Goal: Check status

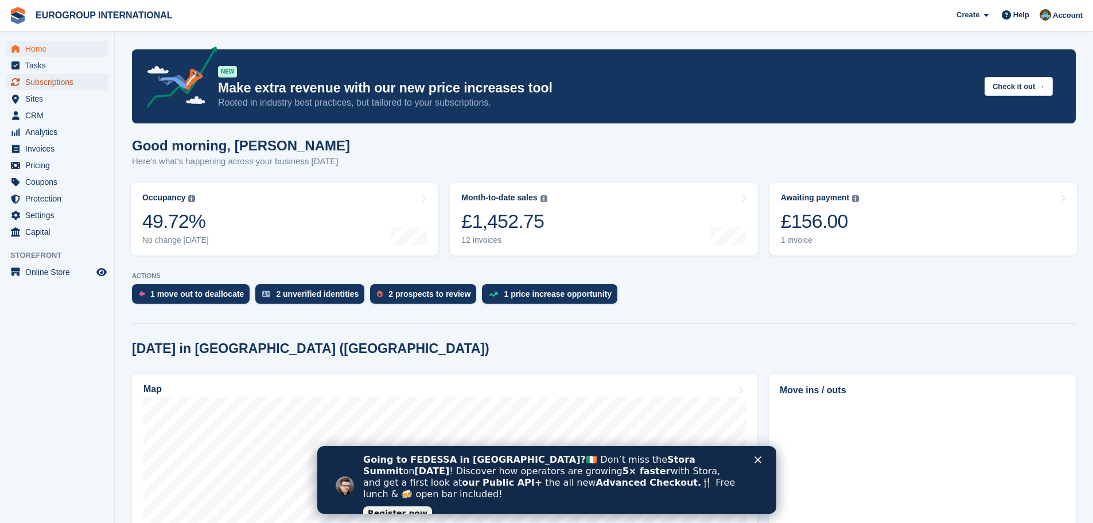
click at [44, 84] on span "Subscriptions" at bounding box center [59, 82] width 69 height 16
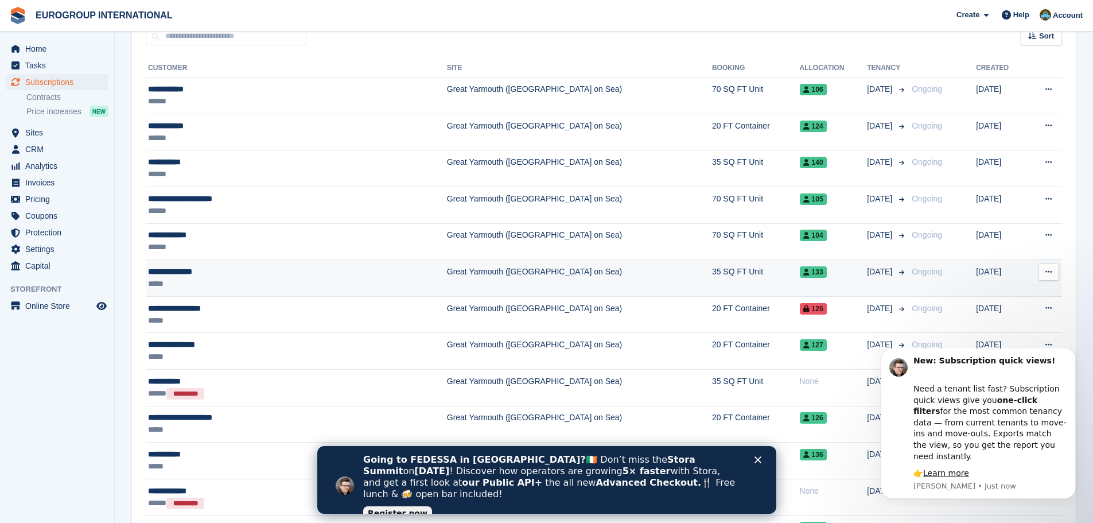
scroll to position [287, 0]
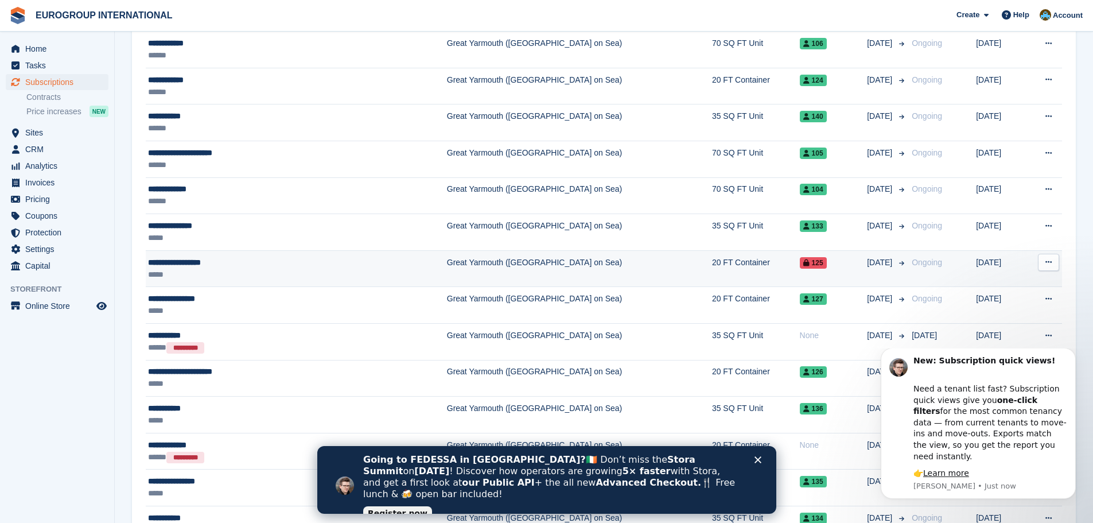
click at [183, 262] on div "**********" at bounding box center [246, 263] width 197 height 12
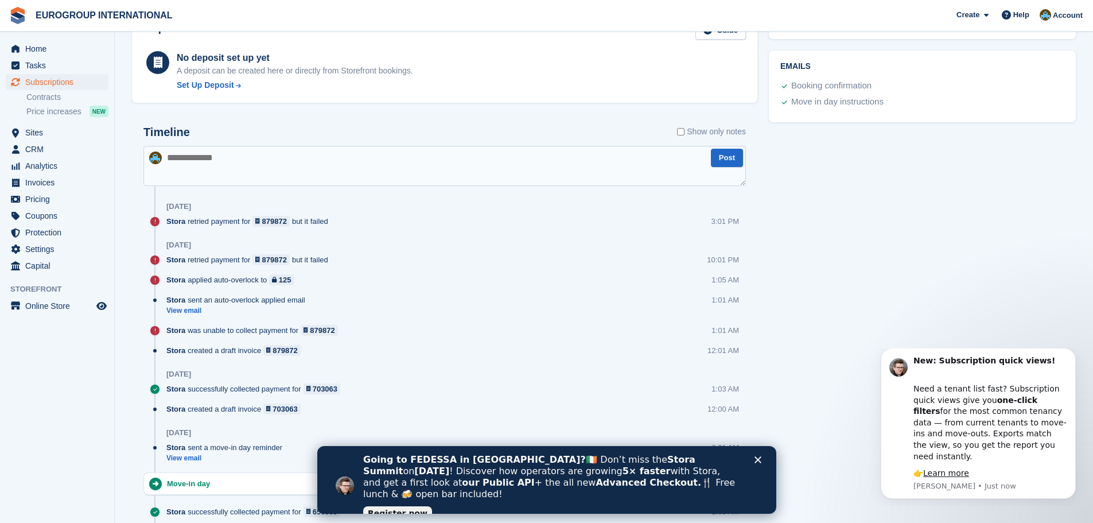
scroll to position [574, 0]
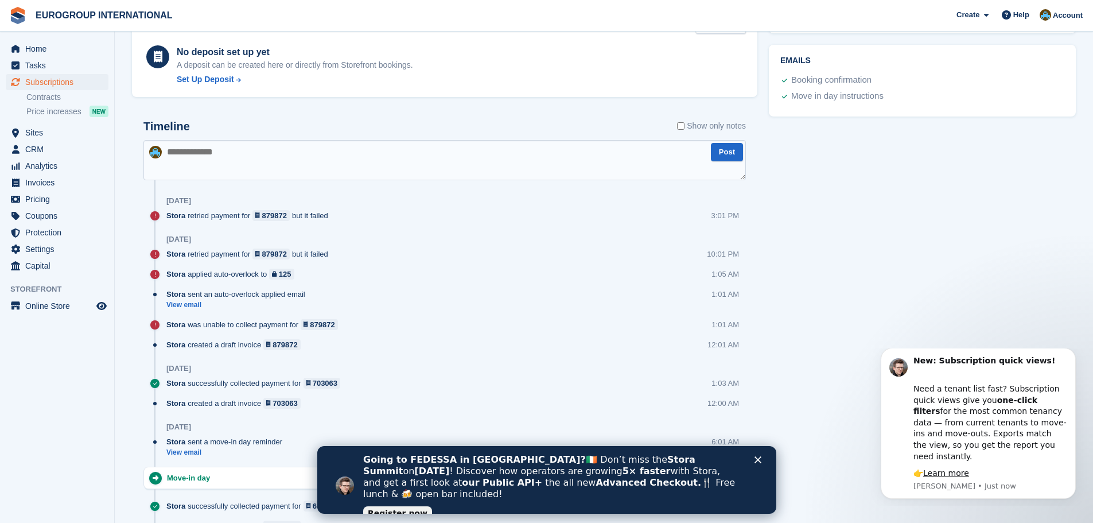
click at [759, 459] on icon "Close" at bounding box center [757, 459] width 7 height 7
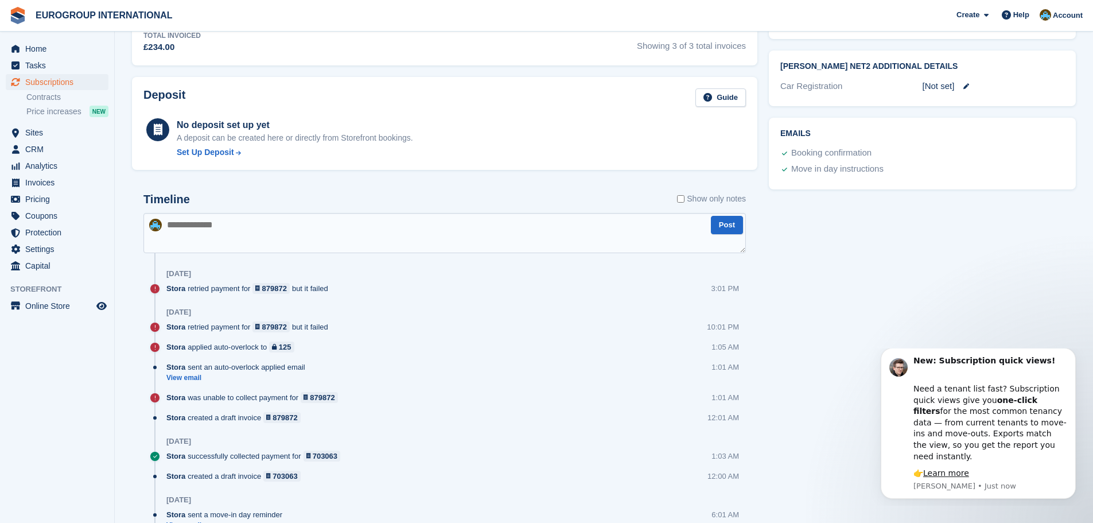
scroll to position [459, 0]
